Goal: Entertainment & Leisure: Consume media (video, audio)

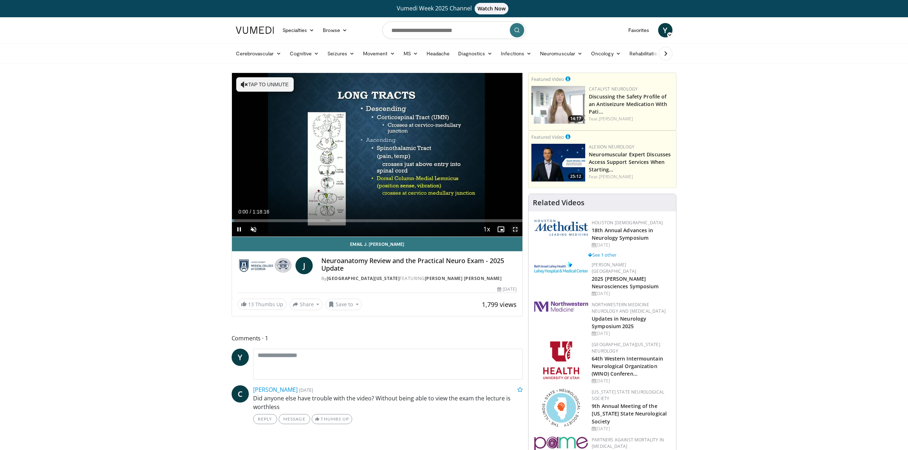
click at [516, 230] on span "Video Player" at bounding box center [515, 229] width 14 height 14
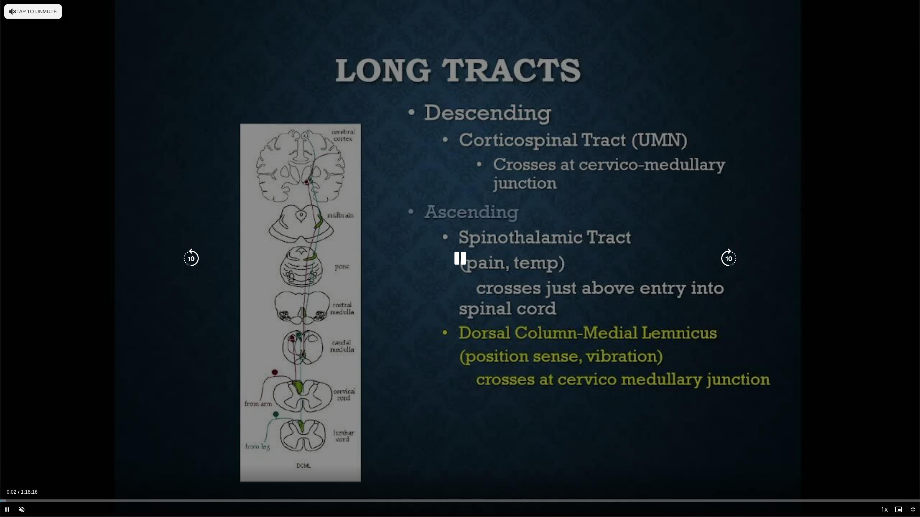
click at [50, 15] on button "Tap to unmute" at bounding box center [32, 11] width 57 height 14
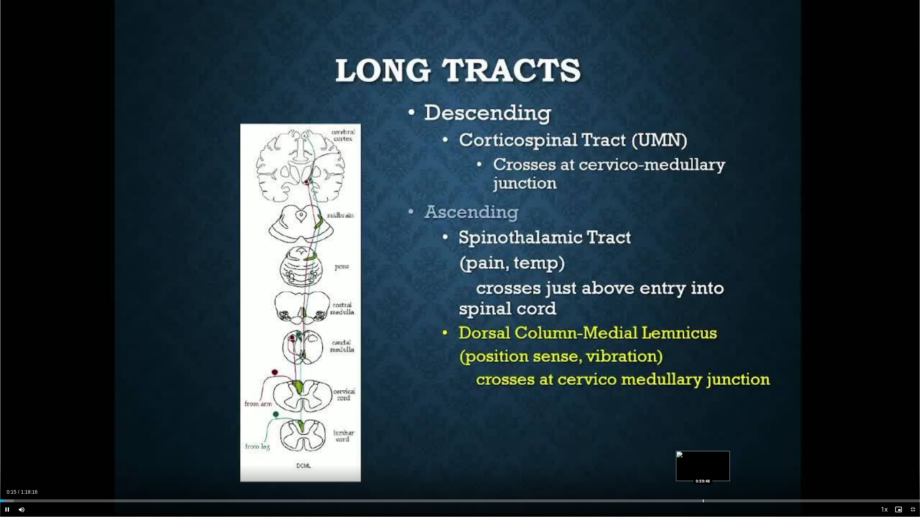
click at [703, 449] on div "Progress Bar" at bounding box center [703, 501] width 1 height 3
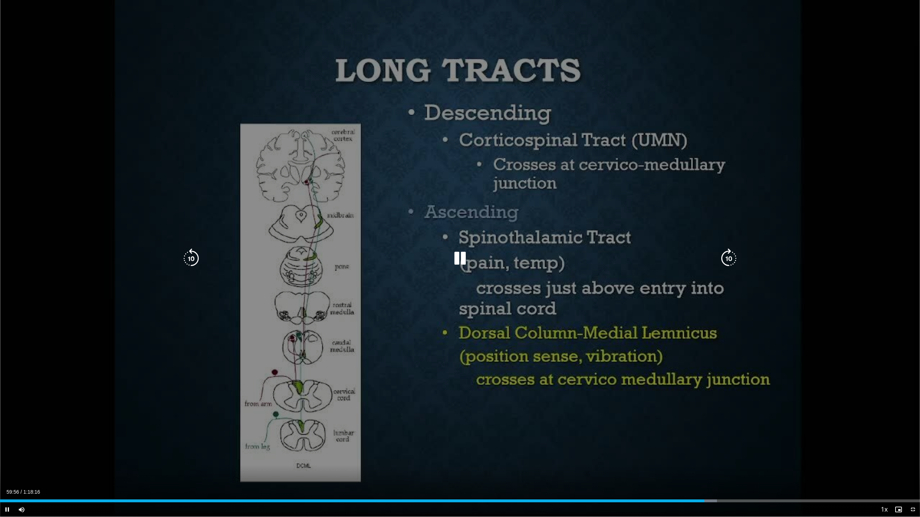
click at [42, 148] on div "10 seconds Tap to unmute" at bounding box center [460, 258] width 920 height 517
click at [87, 170] on div "10 seconds Tap to unmute" at bounding box center [460, 258] width 920 height 517
click at [319, 449] on div "10 seconds Tap to unmute" at bounding box center [460, 258] width 920 height 517
click at [267, 172] on div "10 seconds Tap to unmute" at bounding box center [460, 258] width 920 height 517
click at [373, 316] on div "10 seconds Tap to unmute" at bounding box center [460, 258] width 920 height 517
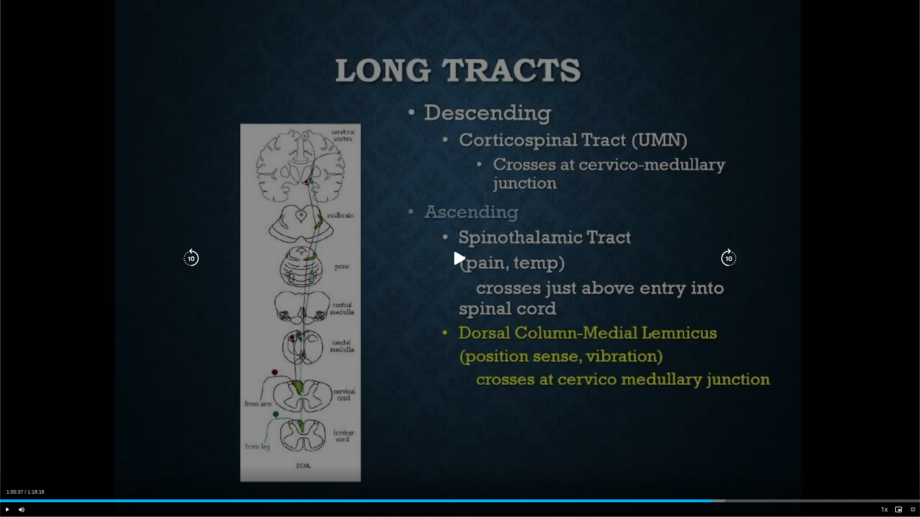
click at [347, 231] on div "10 seconds Tap to unmute" at bounding box center [460, 258] width 920 height 517
click at [726, 262] on icon "Video Player" at bounding box center [728, 259] width 20 height 20
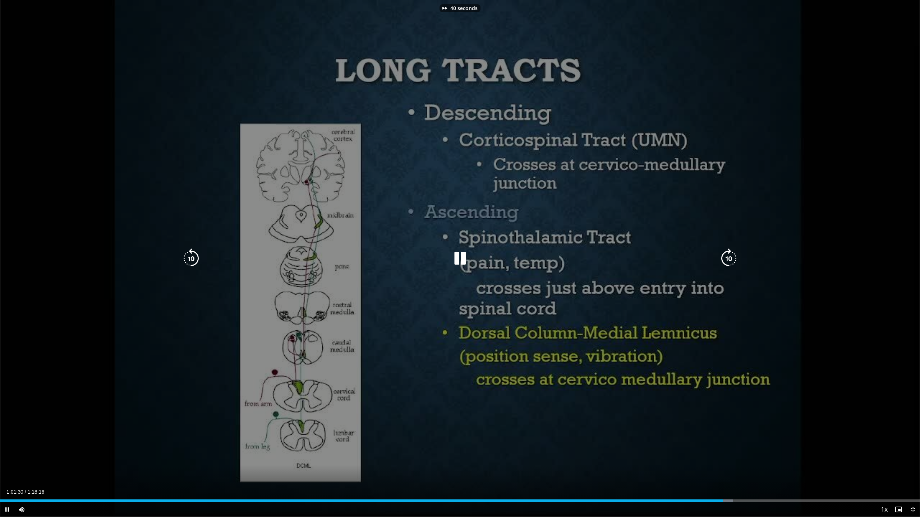
click at [726, 262] on icon "Video Player" at bounding box center [728, 259] width 20 height 20
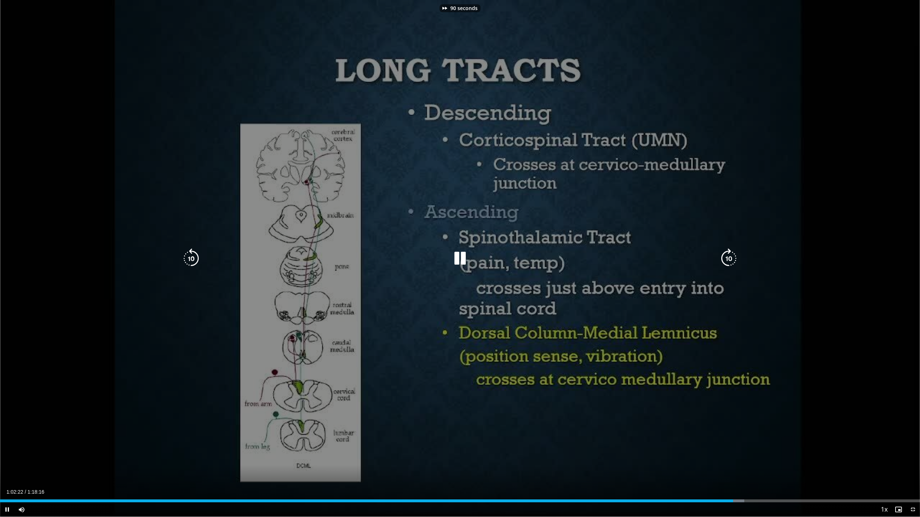
click at [726, 262] on icon "Video Player" at bounding box center [728, 259] width 20 height 20
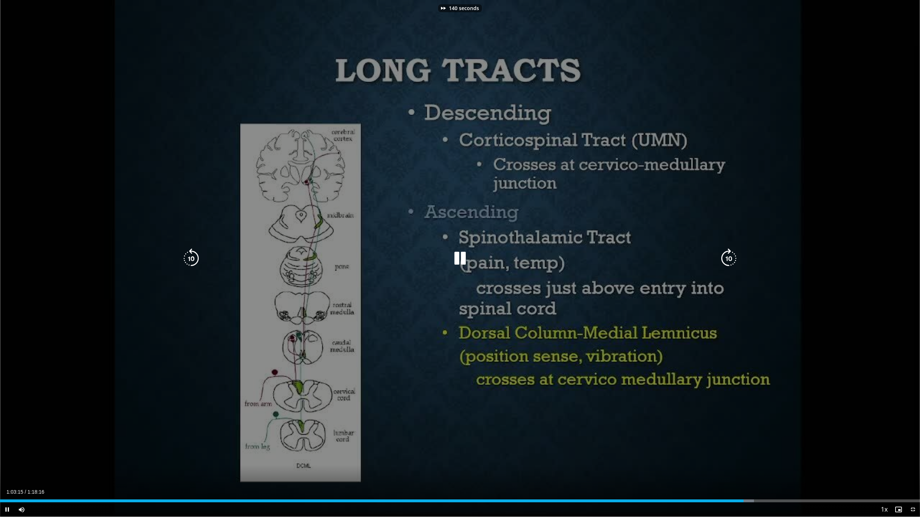
click at [726, 262] on icon "Video Player" at bounding box center [728, 259] width 20 height 20
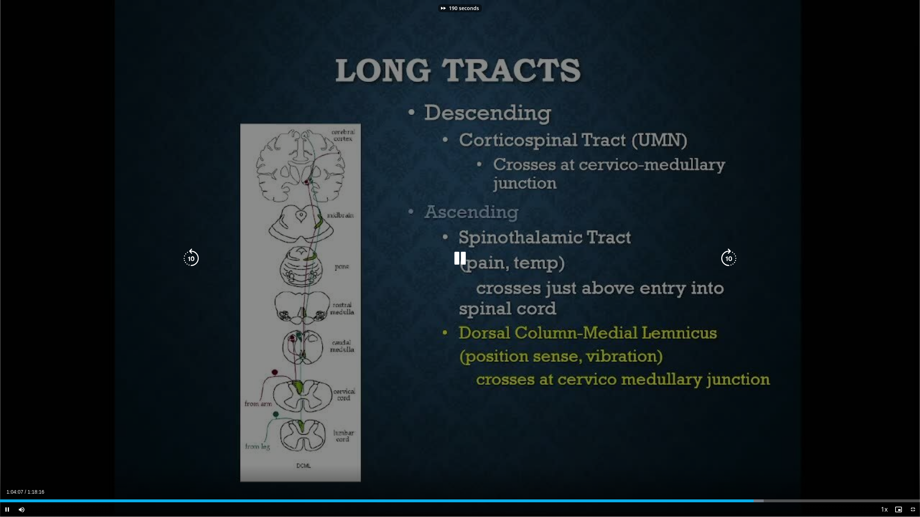
click at [726, 262] on icon "Video Player" at bounding box center [728, 259] width 20 height 20
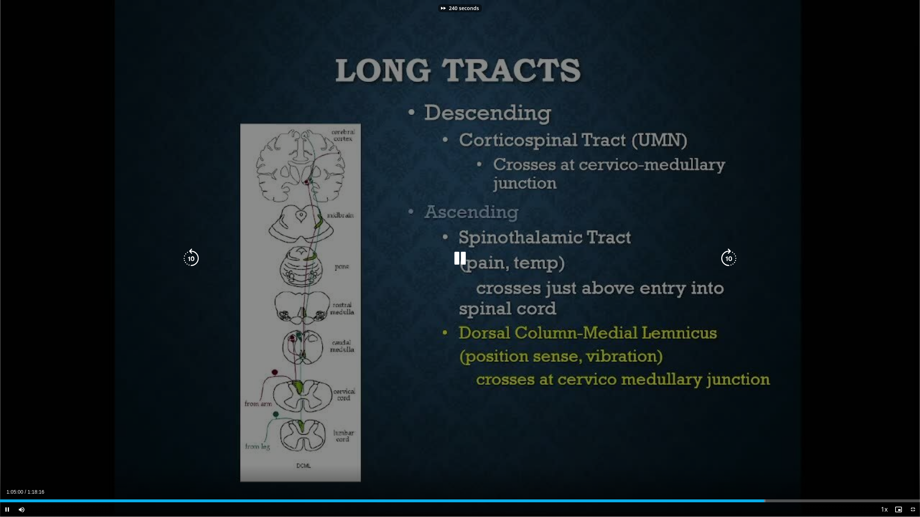
click at [726, 262] on icon "Video Player" at bounding box center [728, 259] width 20 height 20
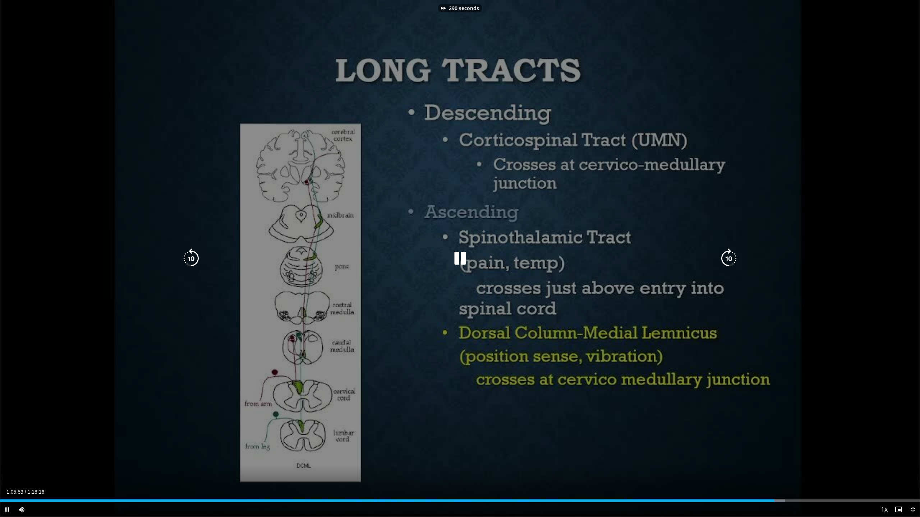
click at [726, 262] on icon "Video Player" at bounding box center [728, 259] width 20 height 20
click at [698, 356] on div "300 seconds Tap to unmute" at bounding box center [460, 258] width 920 height 517
click at [119, 246] on div "300 seconds Tap to unmute" at bounding box center [460, 258] width 920 height 517
click at [432, 297] on div "300 seconds Tap to unmute" at bounding box center [460, 258] width 920 height 517
click at [474, 290] on div "300 seconds Tap to unmute" at bounding box center [460, 258] width 920 height 517
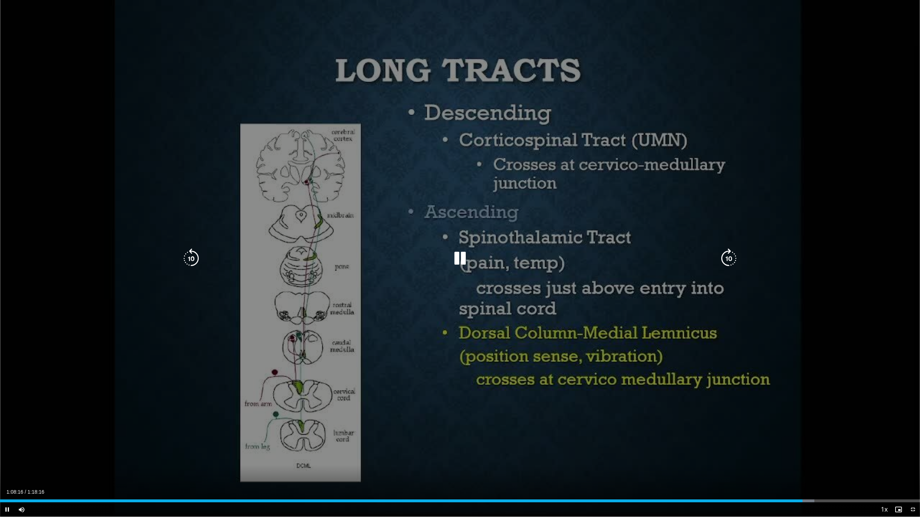
click at [727, 259] on icon "Video Player" at bounding box center [728, 259] width 20 height 20
click at [731, 258] on icon "Video Player" at bounding box center [728, 259] width 20 height 20
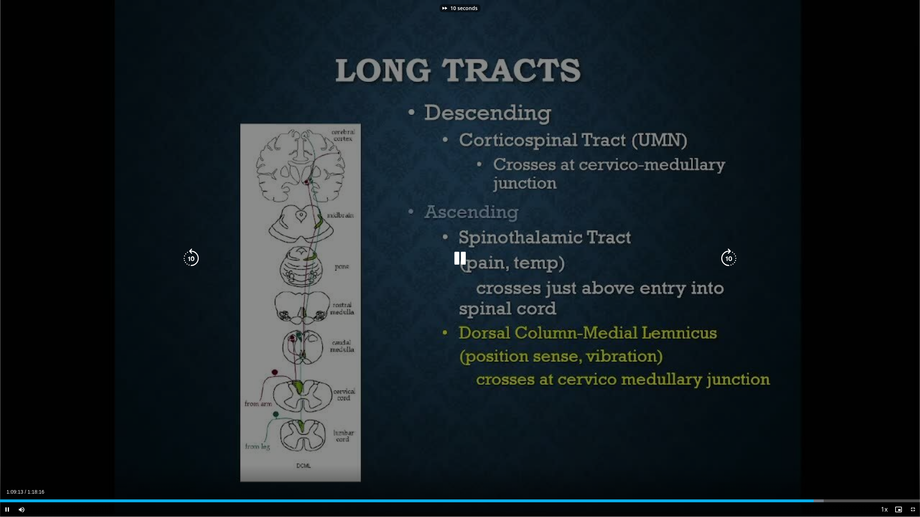
click at [731, 258] on icon "Video Player" at bounding box center [728, 259] width 20 height 20
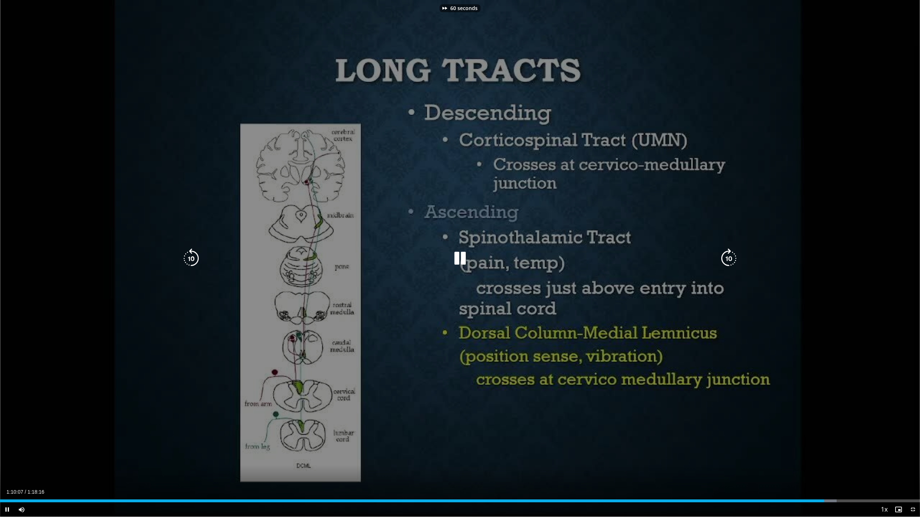
click at [731, 258] on icon "Video Player" at bounding box center [728, 259] width 20 height 20
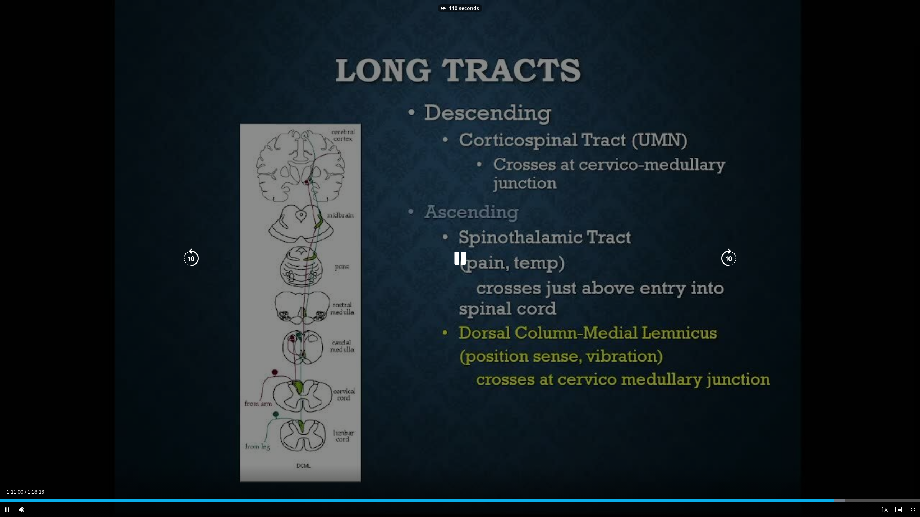
click at [731, 258] on icon "Video Player" at bounding box center [728, 259] width 20 height 20
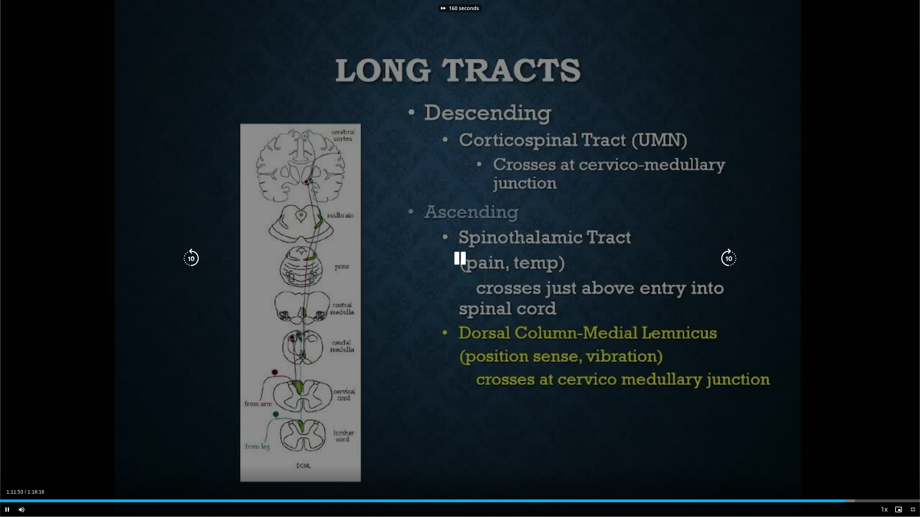
click at [731, 258] on icon "Video Player" at bounding box center [728, 259] width 20 height 20
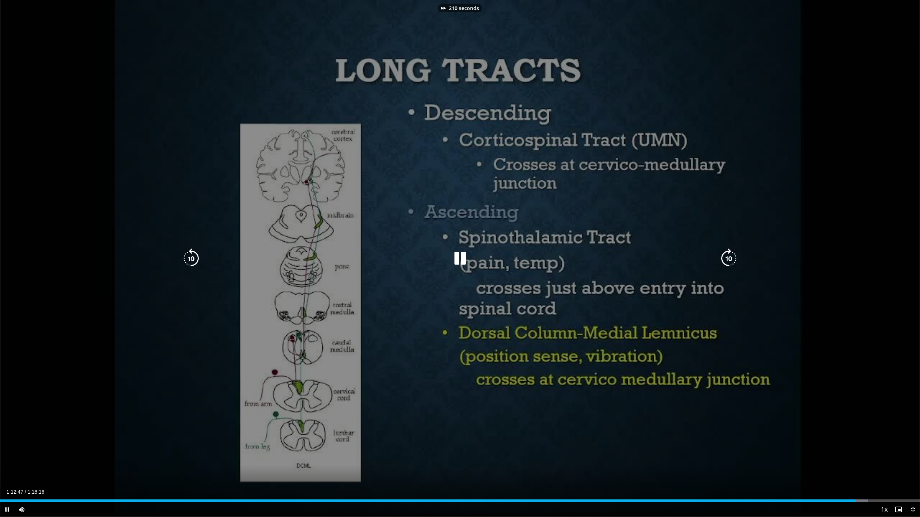
click at [731, 258] on icon "Video Player" at bounding box center [728, 259] width 20 height 20
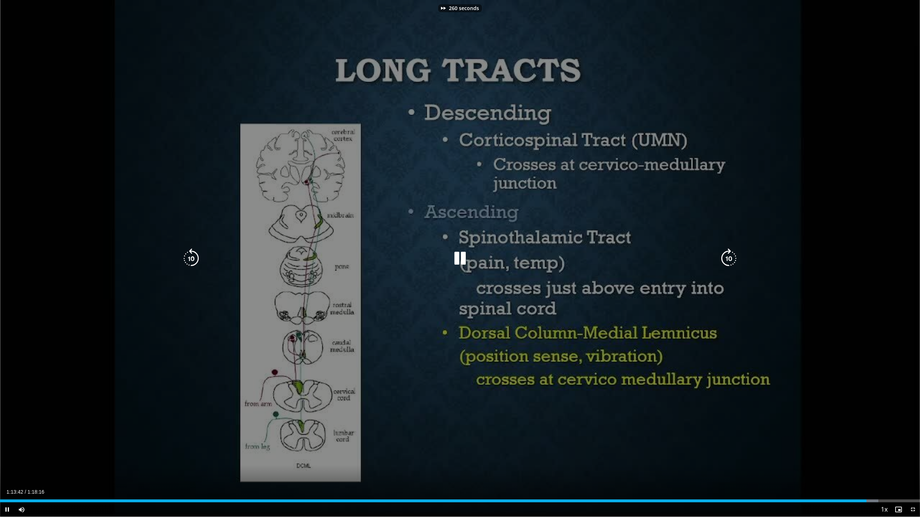
click at [731, 258] on icon "Video Player" at bounding box center [728, 259] width 20 height 20
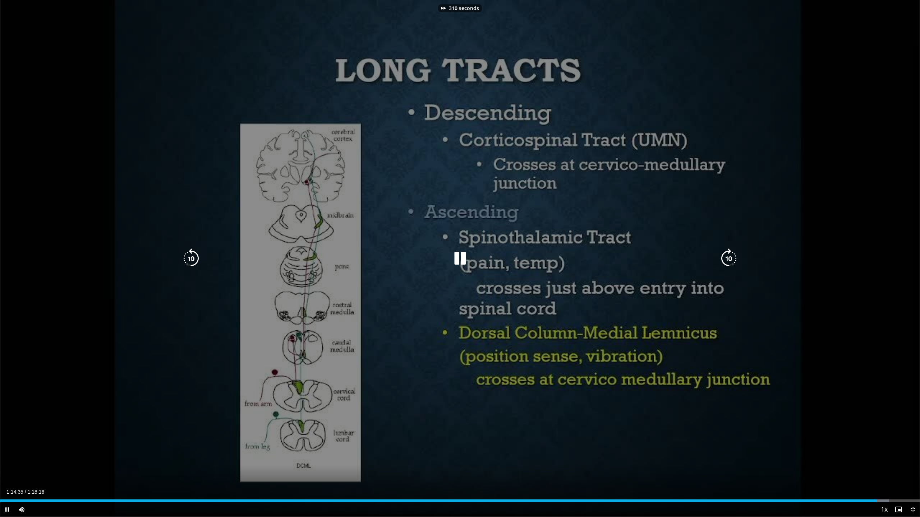
click at [731, 258] on icon "Video Player" at bounding box center [728, 259] width 20 height 20
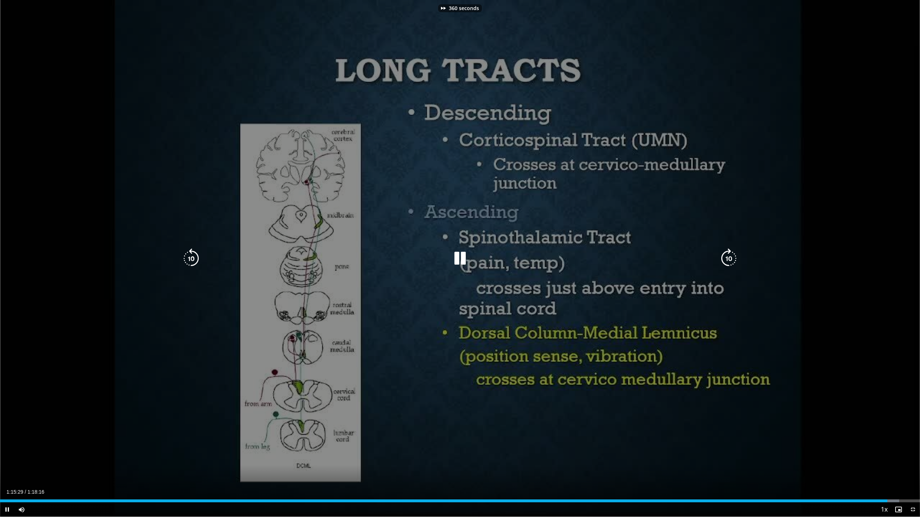
click at [731, 258] on icon "Video Player" at bounding box center [728, 259] width 20 height 20
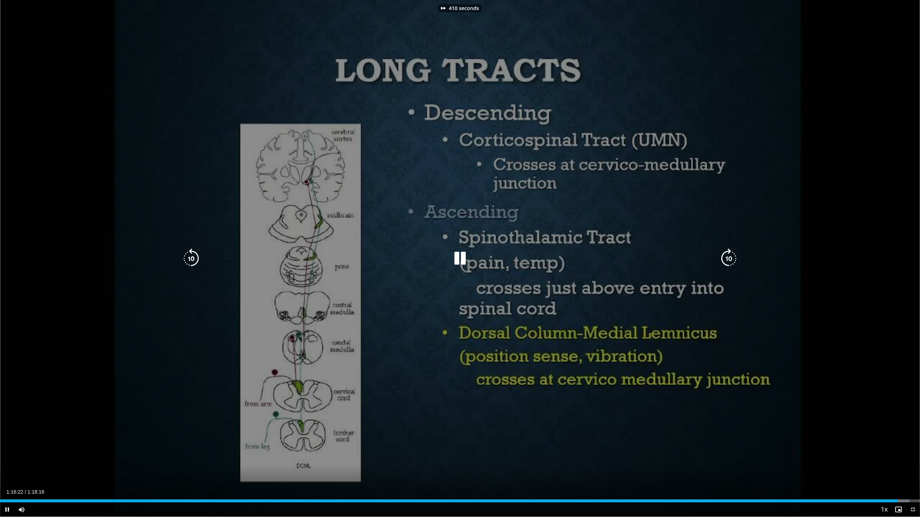
click at [731, 258] on icon "Video Player" at bounding box center [728, 259] width 20 height 20
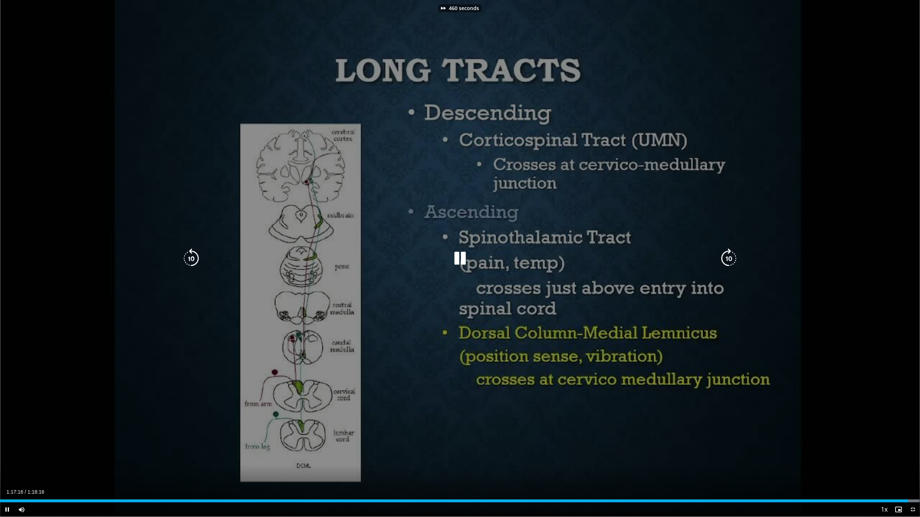
click at [731, 258] on icon "Video Player" at bounding box center [728, 259] width 20 height 20
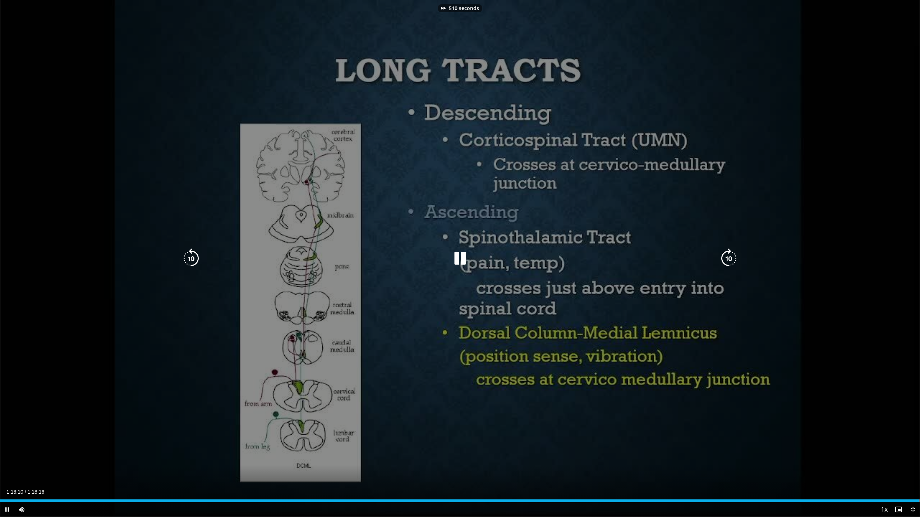
click at [562, 228] on div "510 seconds Tap to unmute" at bounding box center [460, 258] width 920 height 517
